Goal: Information Seeking & Learning: Learn about a topic

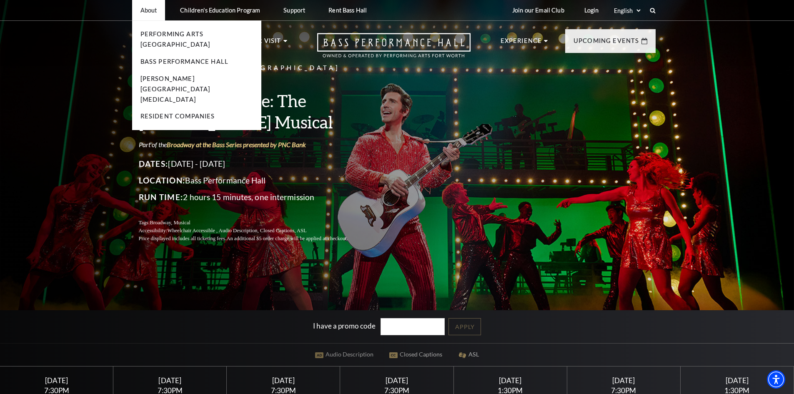
click at [156, 57] on li "Bass Performance Hall" at bounding box center [196, 62] width 112 height 10
click at [148, 58] on link "Bass Performance Hall" at bounding box center [184, 61] width 88 height 7
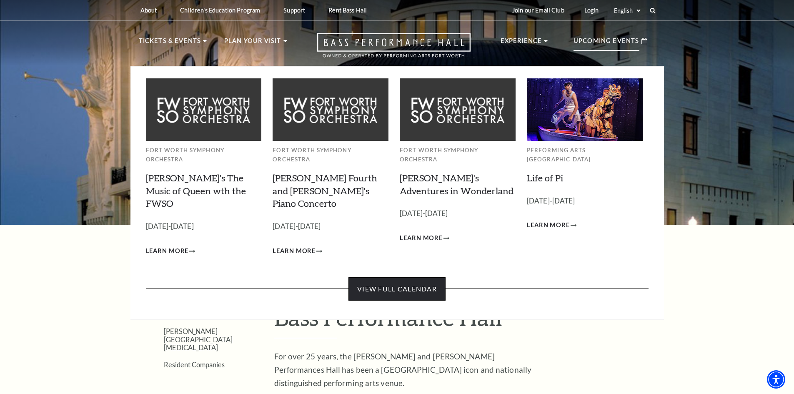
click at [427, 277] on link "View Full Calendar" at bounding box center [396, 288] width 97 height 23
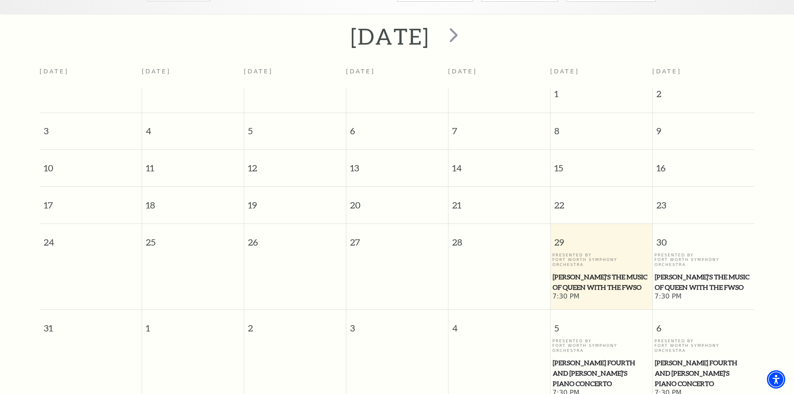
scroll to position [151, 0]
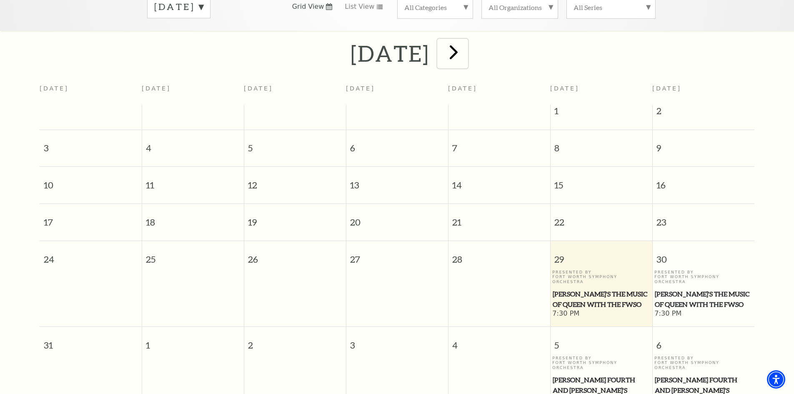
click at [465, 44] on span "next" at bounding box center [454, 52] width 24 height 24
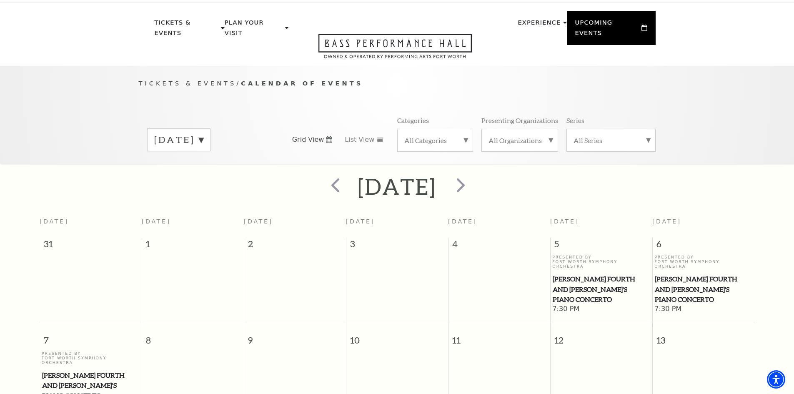
scroll to position [0, 0]
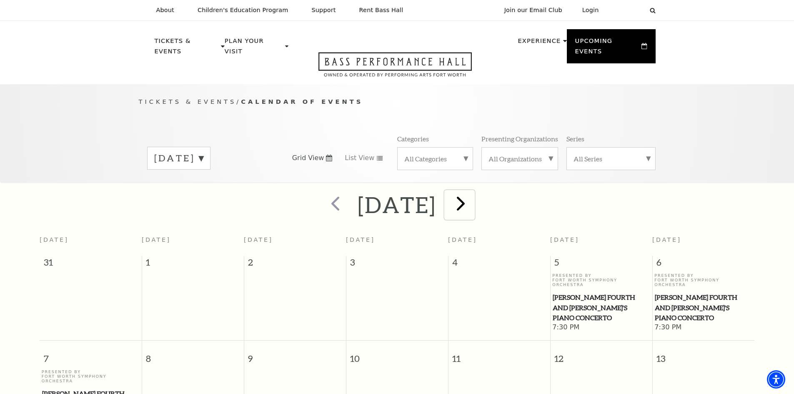
click at [472, 194] on span "next" at bounding box center [461, 203] width 24 height 24
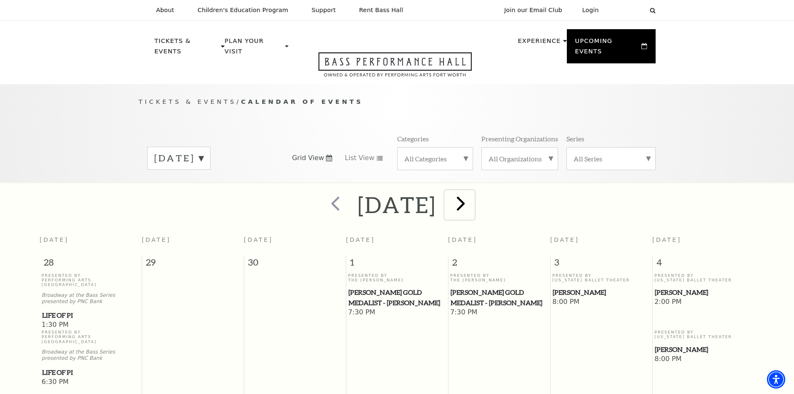
click at [472, 192] on span "next" at bounding box center [461, 203] width 24 height 24
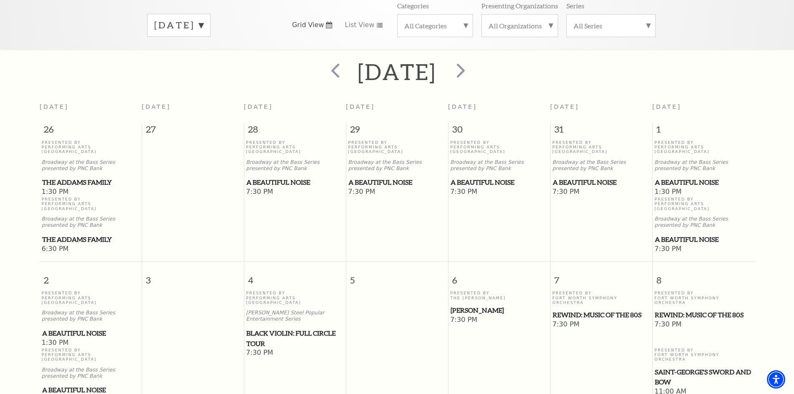
scroll to position [74, 0]
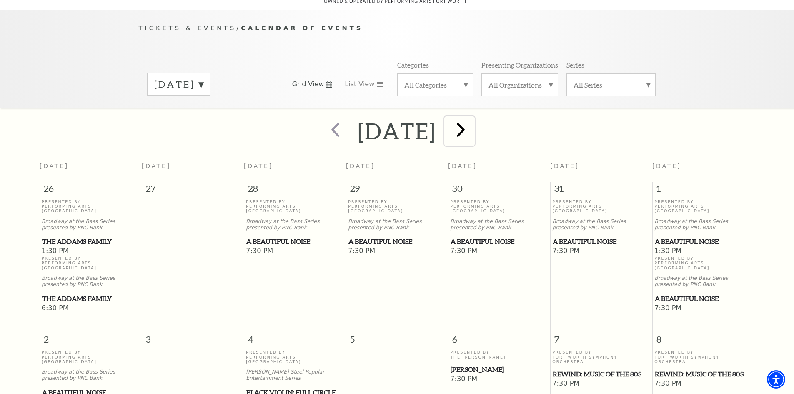
click at [472, 125] on span "next" at bounding box center [461, 129] width 24 height 24
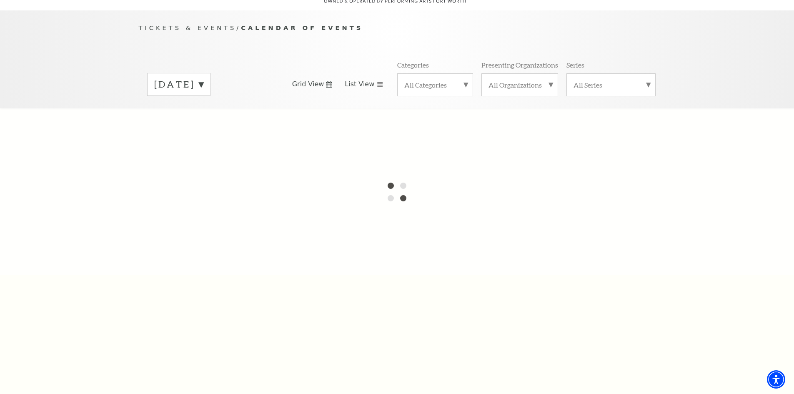
click at [372, 80] on link "List View" at bounding box center [363, 84] width 38 height 9
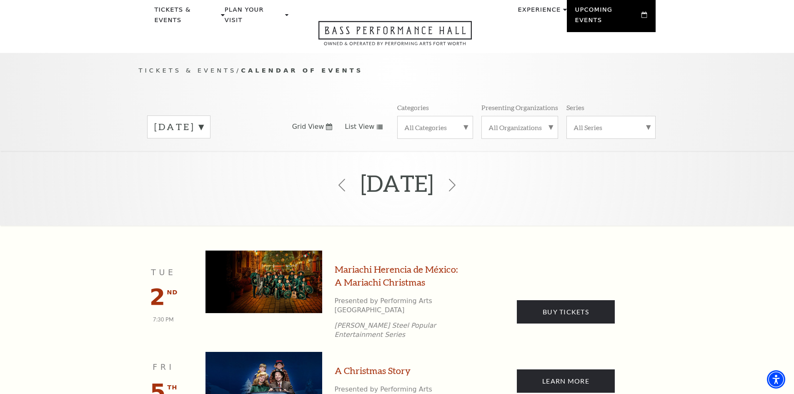
scroll to position [0, 0]
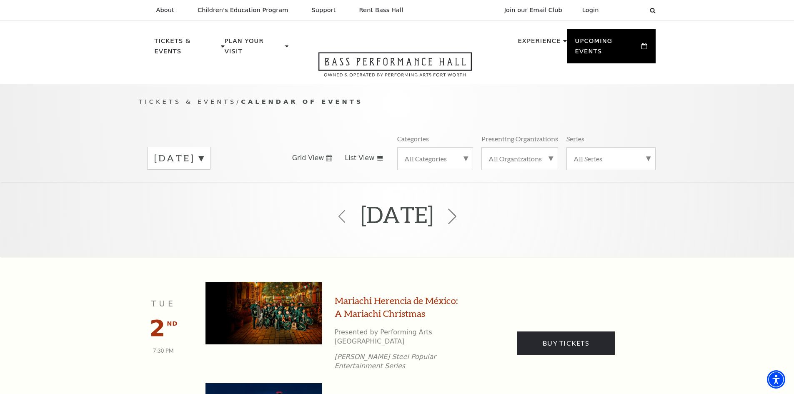
click at [460, 208] on icon at bounding box center [452, 216] width 16 height 16
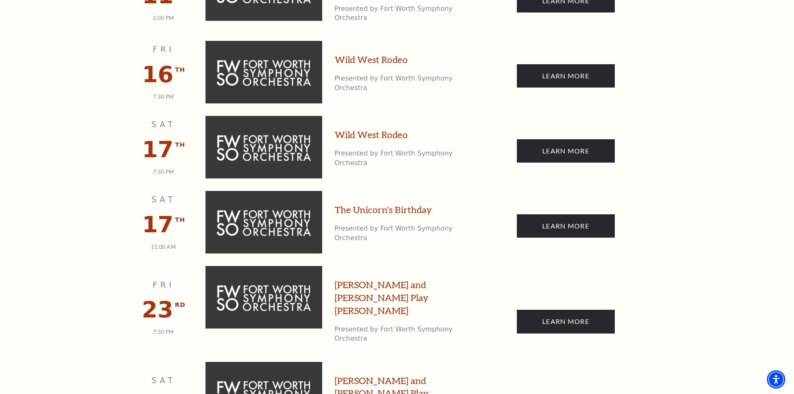
scroll to position [491, 0]
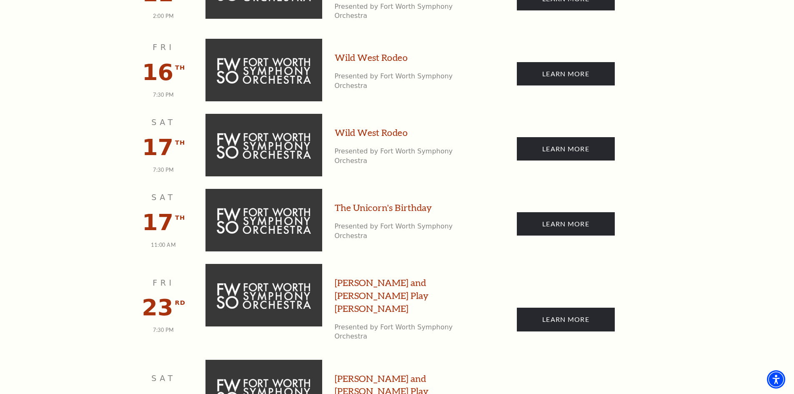
click at [396, 201] on link "The Unicorn's Birthday" at bounding box center [382, 207] width 97 height 13
click at [569, 212] on link "Learn More" at bounding box center [566, 223] width 98 height 23
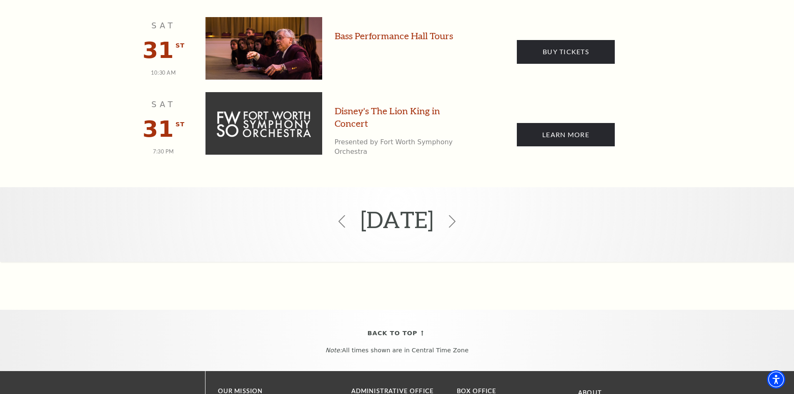
scroll to position [1252, 0]
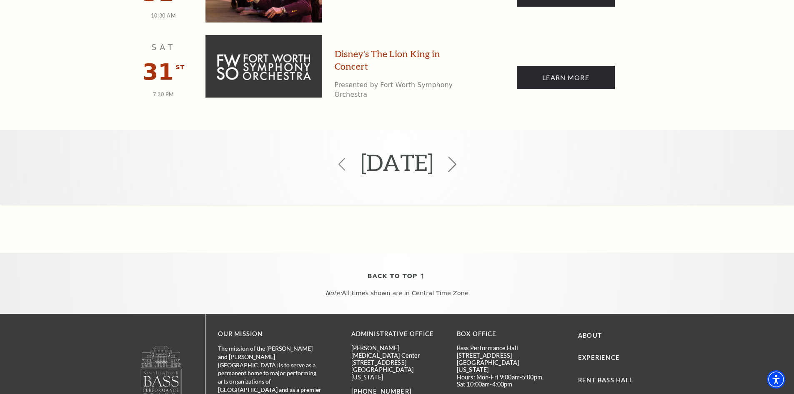
click at [460, 156] on icon at bounding box center [452, 164] width 16 height 16
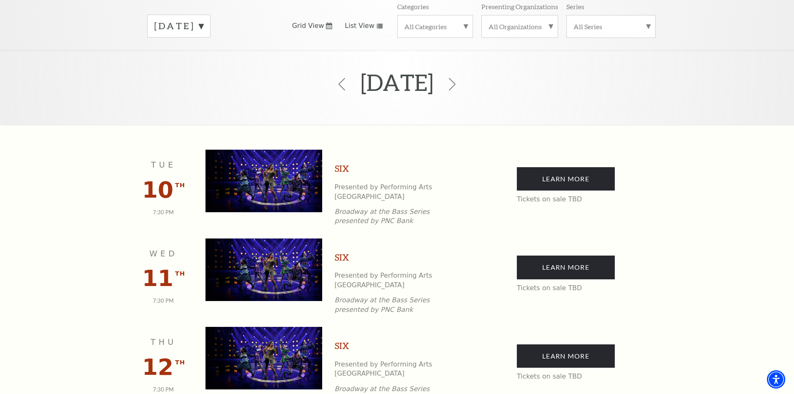
scroll to position [119, 0]
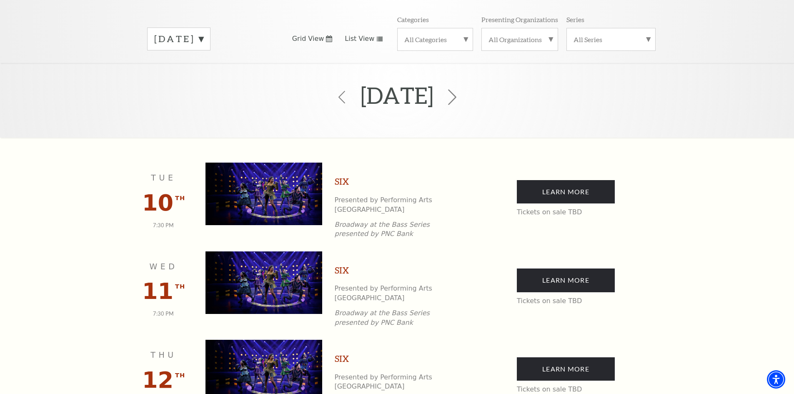
click at [460, 89] on icon at bounding box center [452, 97] width 16 height 16
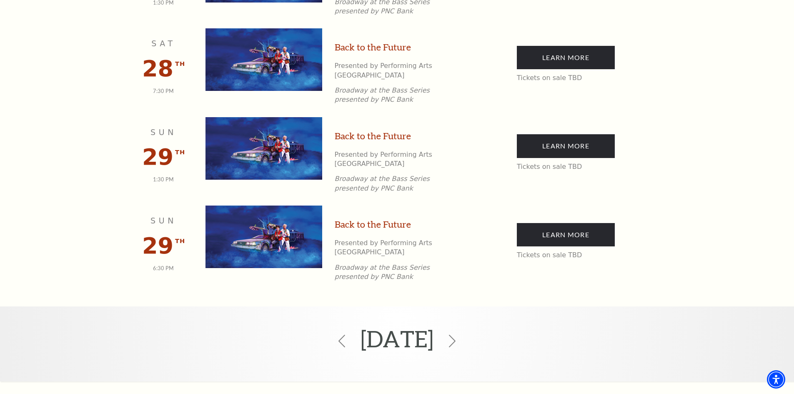
scroll to position [1607, 0]
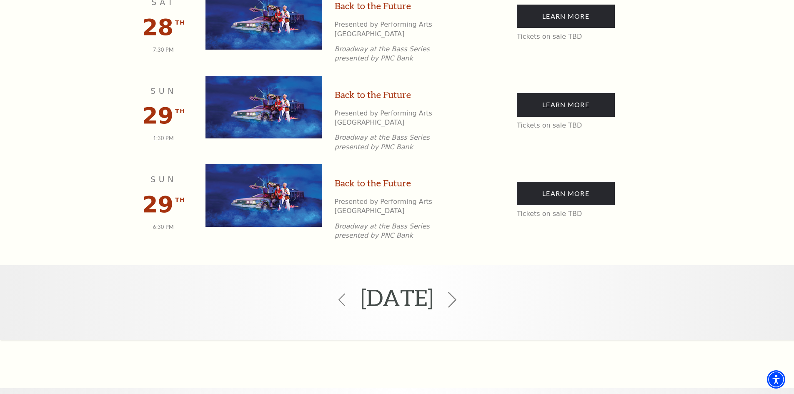
click at [460, 292] on icon at bounding box center [452, 300] width 16 height 16
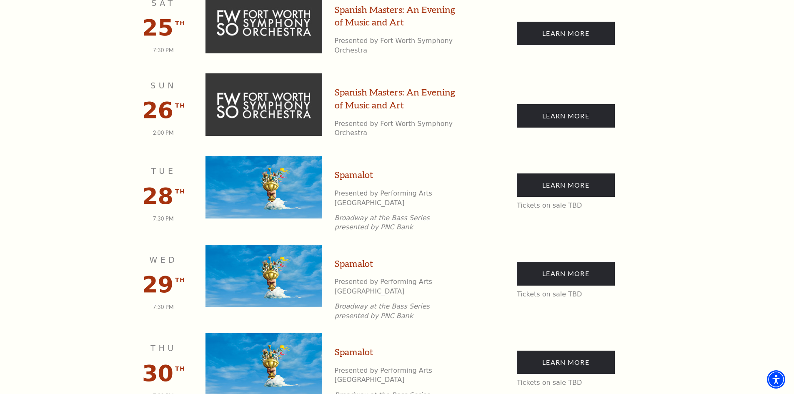
scroll to position [1393, 0]
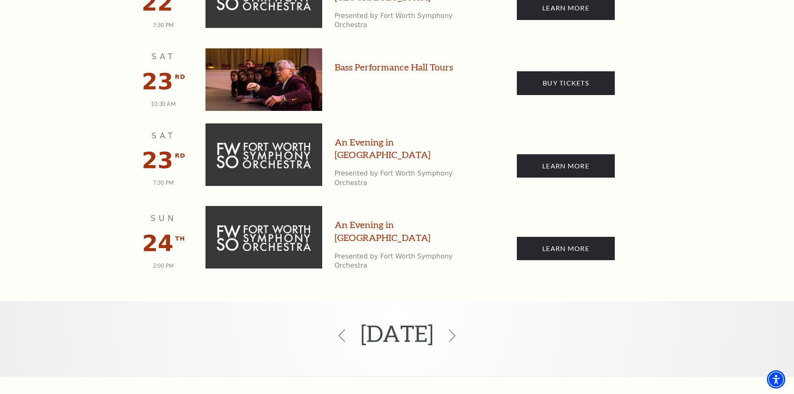
scroll to position [1478, 0]
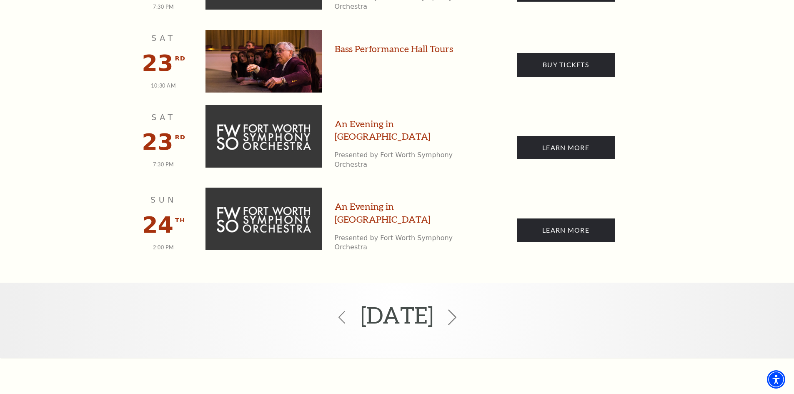
click at [460, 309] on icon at bounding box center [452, 317] width 16 height 16
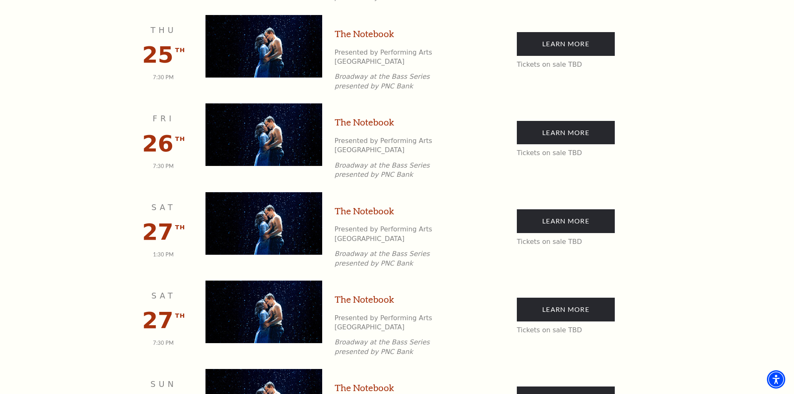
scroll to position [976, 0]
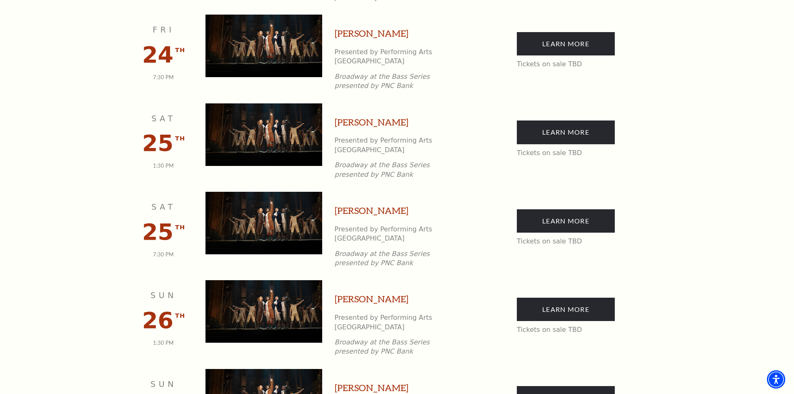
scroll to position [1303, 0]
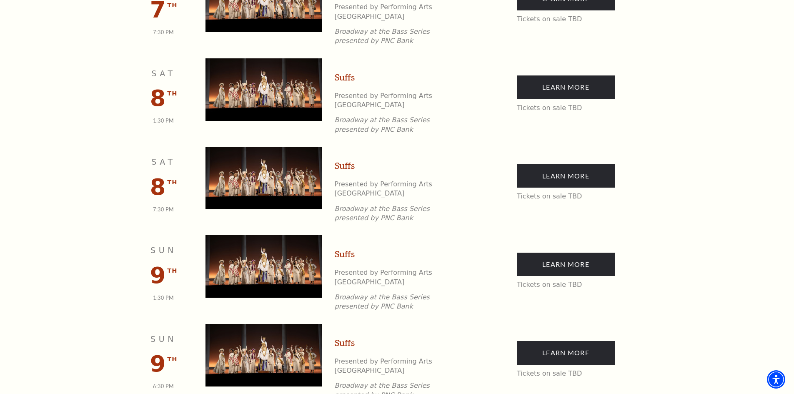
scroll to position [579, 0]
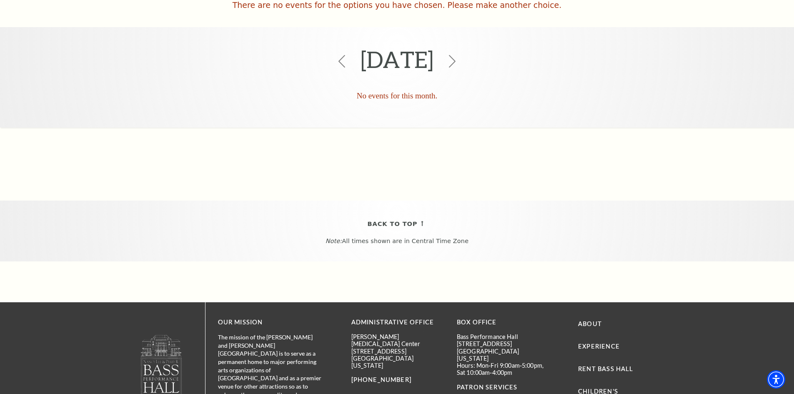
scroll to position [74, 0]
